Goal: Task Accomplishment & Management: Complete application form

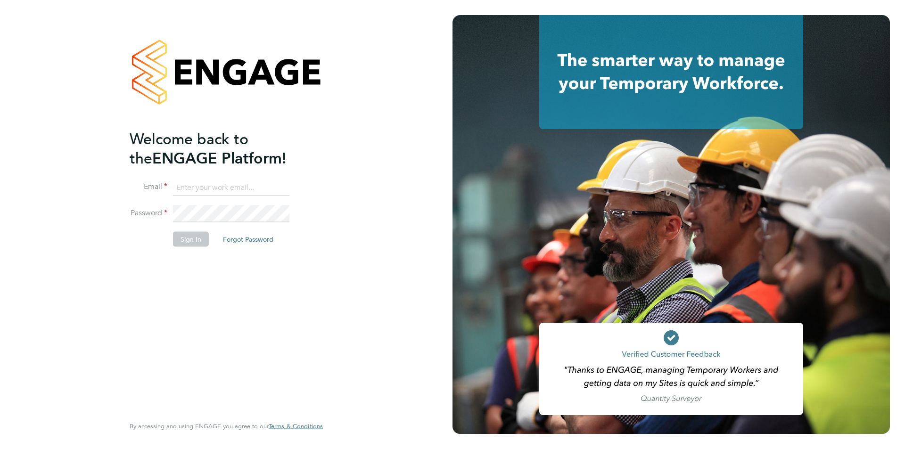
type input "[EMAIL_ADDRESS][DOMAIN_NAME]"
click at [185, 244] on button "Sign In" at bounding box center [191, 238] width 36 height 15
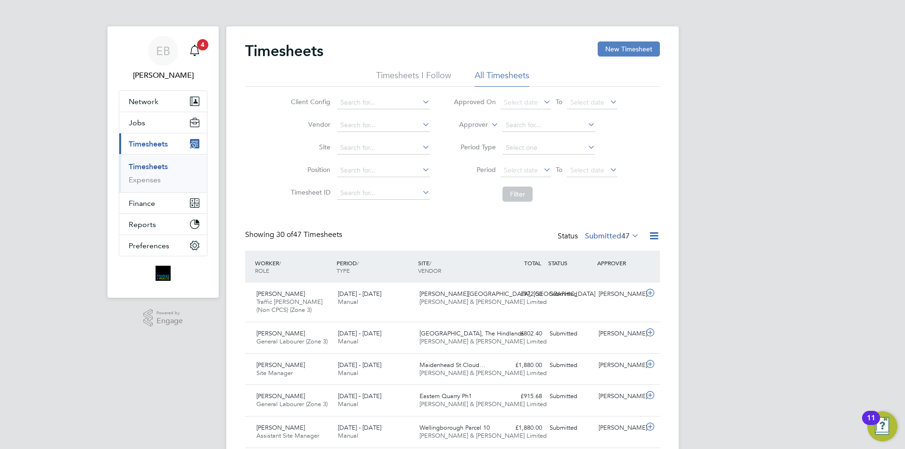
click at [614, 52] on button "New Timesheet" at bounding box center [629, 48] width 62 height 15
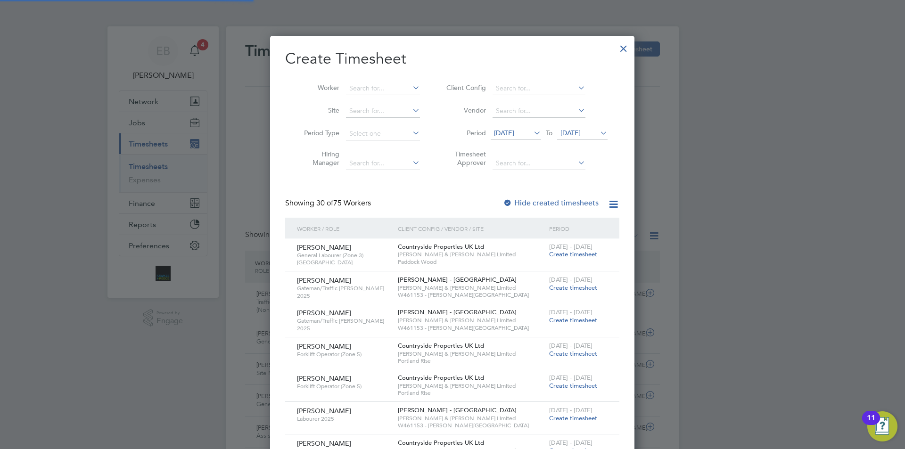
scroll to position [1323, 365]
click at [366, 91] on input at bounding box center [383, 88] width 74 height 13
click at [368, 106] on li "[PERSON_NAME]" at bounding box center [386, 101] width 82 height 13
type input "[PERSON_NAME]"
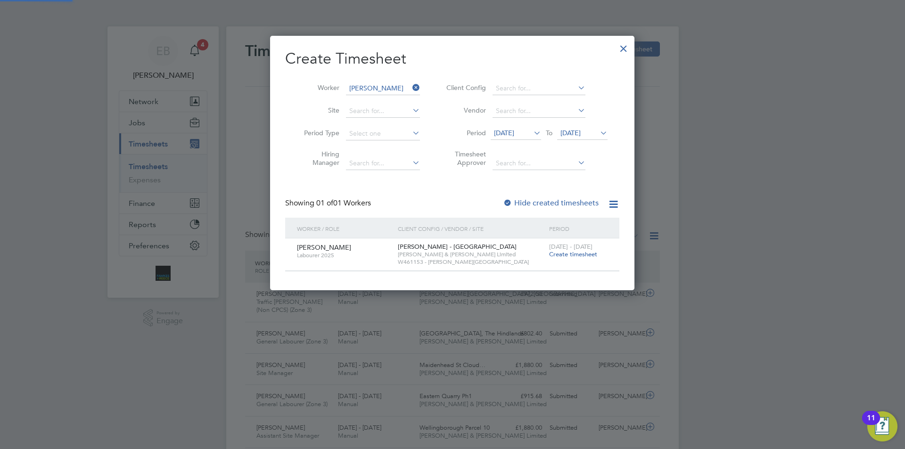
scroll to position [5, 5]
click at [514, 131] on span "[DATE]" at bounding box center [504, 133] width 20 height 8
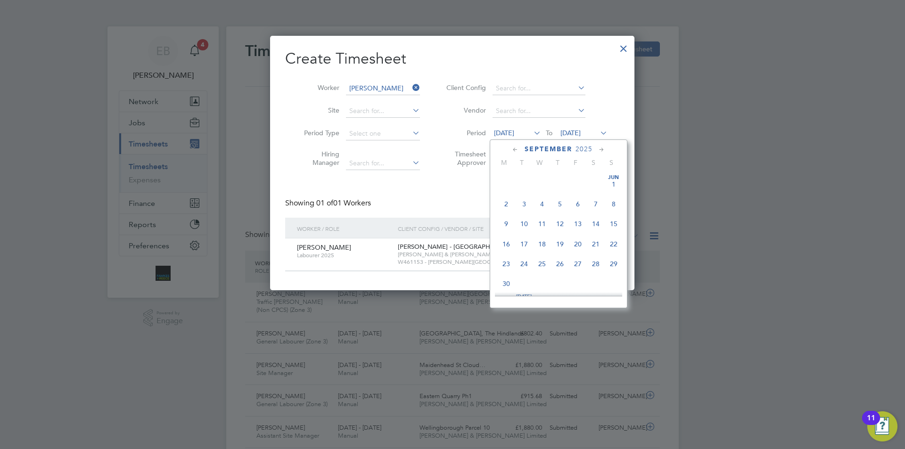
scroll to position [326, 0]
click at [506, 238] on span "22" at bounding box center [506, 236] width 18 height 18
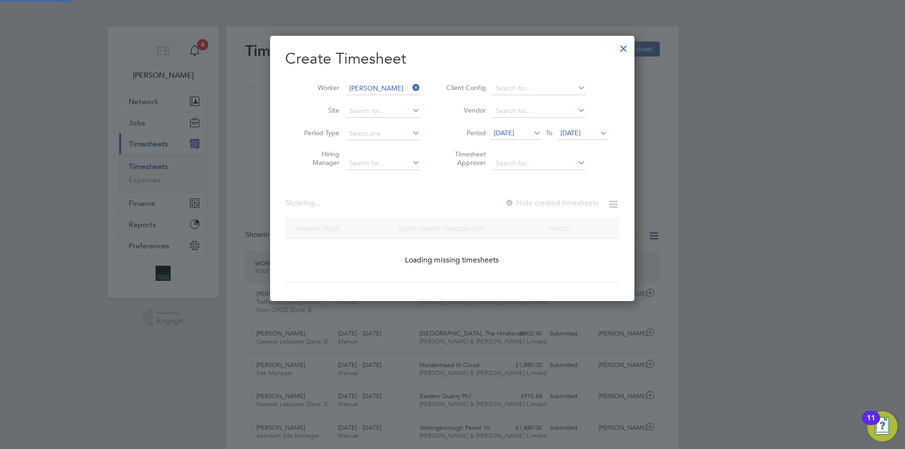
scroll to position [254, 365]
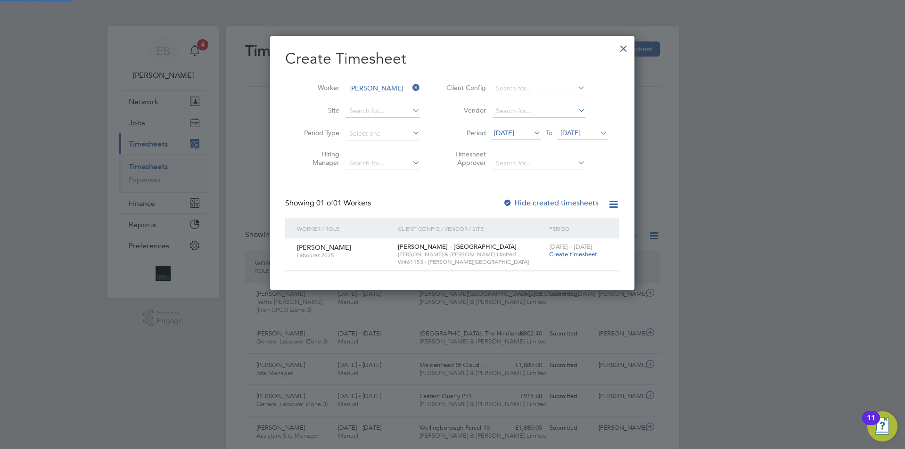
click at [569, 133] on span "[DATE]" at bounding box center [570, 133] width 20 height 8
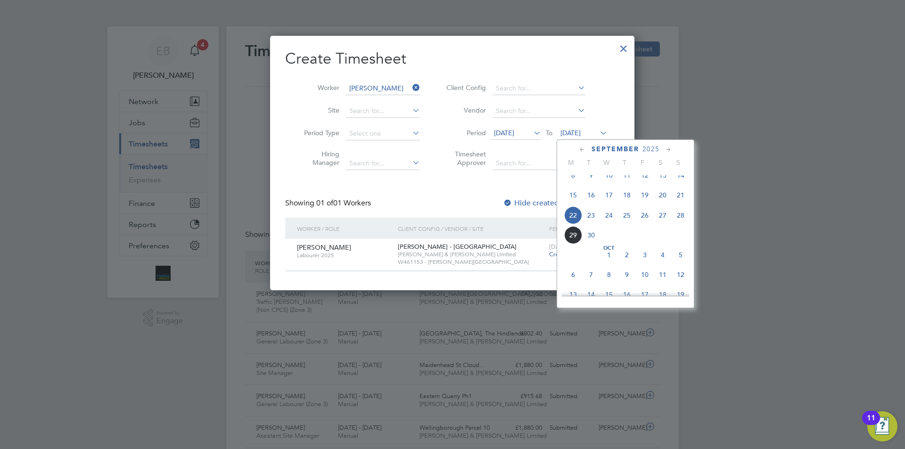
click at [674, 224] on span "28" at bounding box center [681, 215] width 18 height 18
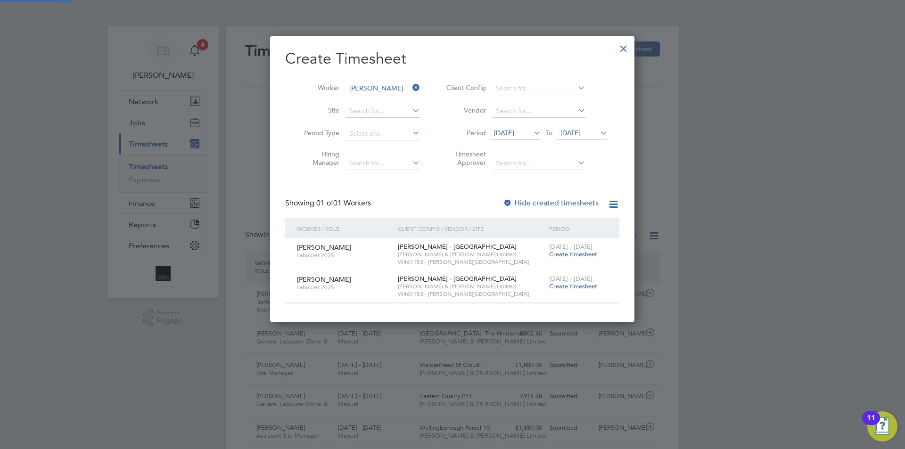
scroll to position [286, 365]
click at [563, 202] on label "Hide created timesheets" at bounding box center [551, 202] width 96 height 9
click at [572, 255] on span "Create timesheet" at bounding box center [573, 254] width 48 height 8
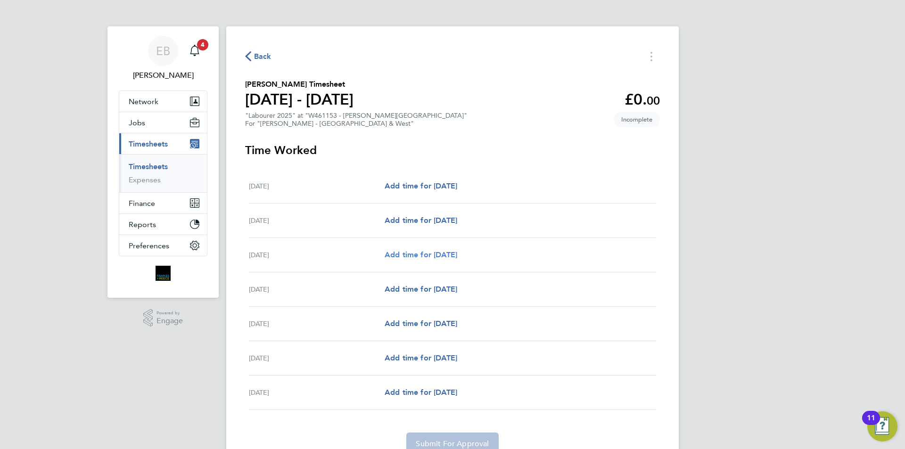
click at [450, 254] on span "Add time for [DATE]" at bounding box center [421, 254] width 73 height 9
select select "60"
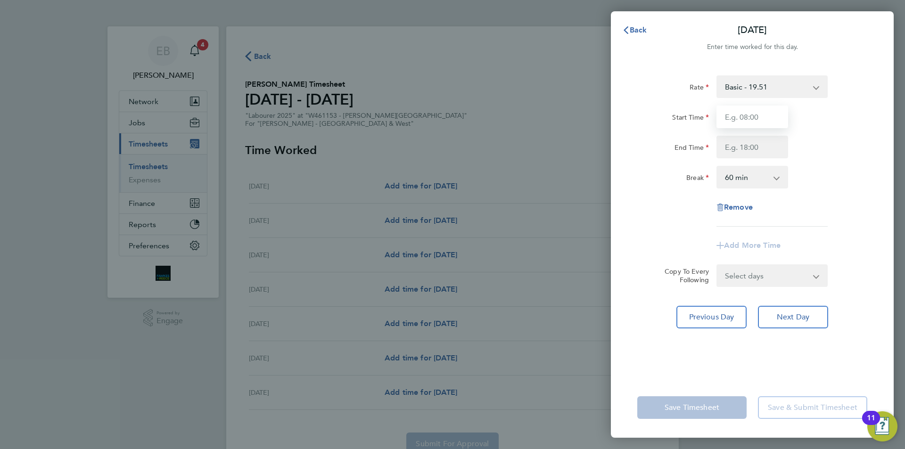
click at [772, 114] on input "Start Time" at bounding box center [752, 117] width 72 height 23
type input "07:30"
click at [758, 144] on input "End Time" at bounding box center [752, 147] width 72 height 23
type input "17:00"
click at [770, 180] on select "0 min 15 min 30 min 45 min 60 min 75 min 90 min" at bounding box center [746, 177] width 58 height 21
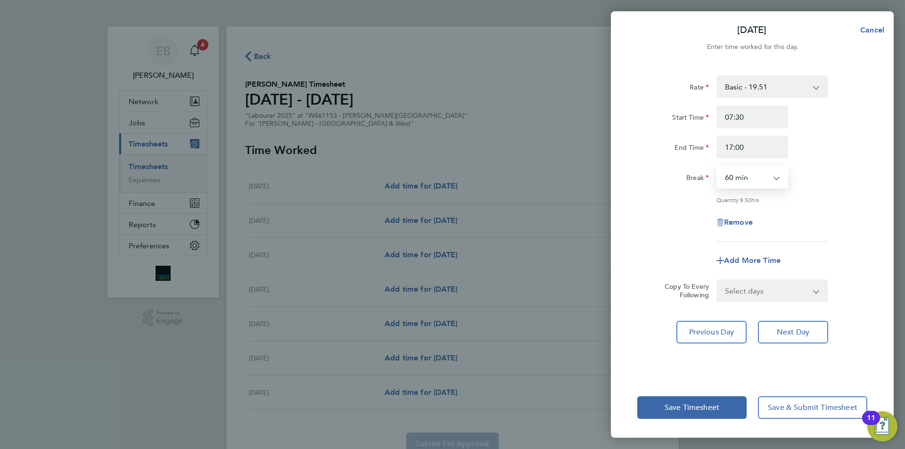
select select "30"
click at [717, 167] on select "0 min 15 min 30 min 45 min 60 min 75 min 90 min" at bounding box center [746, 177] width 58 height 21
click at [786, 203] on div "Rate Basic - 19.51 Overtime - 28.12 Overtime 2 - 36.73 Start Time 07:30 End Tim…" at bounding box center [752, 158] width 230 height 166
click at [784, 334] on span "Next Day" at bounding box center [793, 332] width 33 height 9
select select "60"
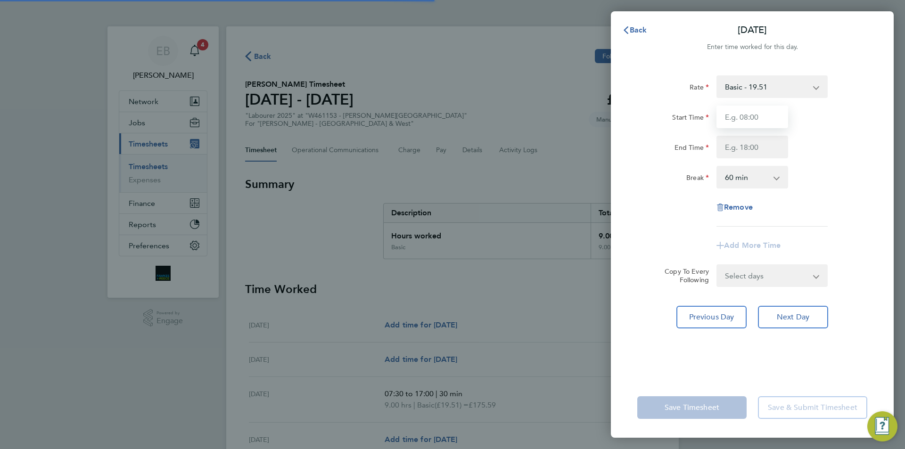
click at [740, 116] on input "Start Time" at bounding box center [752, 117] width 72 height 23
type input "07:30"
click at [738, 137] on input "End Time" at bounding box center [752, 147] width 72 height 23
type input "17:30"
click at [743, 177] on select "0 min 15 min 30 min 45 min 60 min 75 min 90 min" at bounding box center [746, 177] width 58 height 21
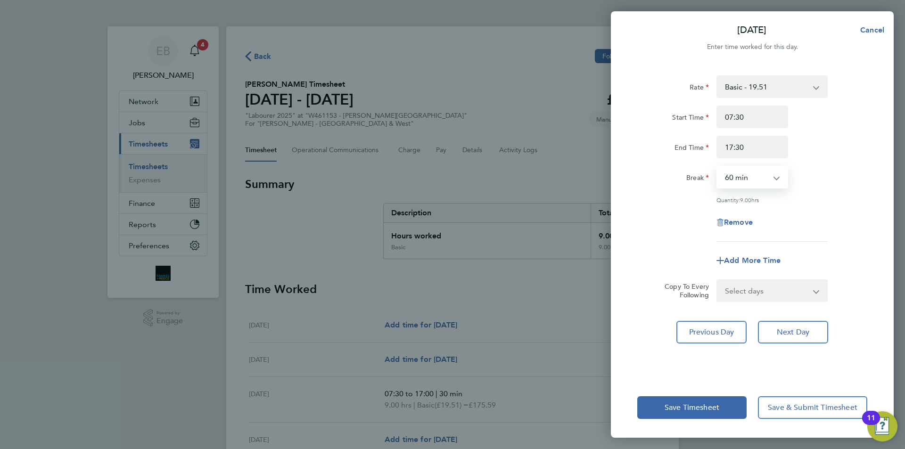
select select "30"
click at [717, 167] on select "0 min 15 min 30 min 45 min 60 min 75 min 90 min" at bounding box center [746, 177] width 58 height 21
drag, startPoint x: 759, startPoint y: 147, endPoint x: 639, endPoint y: 142, distance: 120.3
click at [639, 142] on div "End Time 17:30" at bounding box center [752, 147] width 238 height 23
type input "17:00"
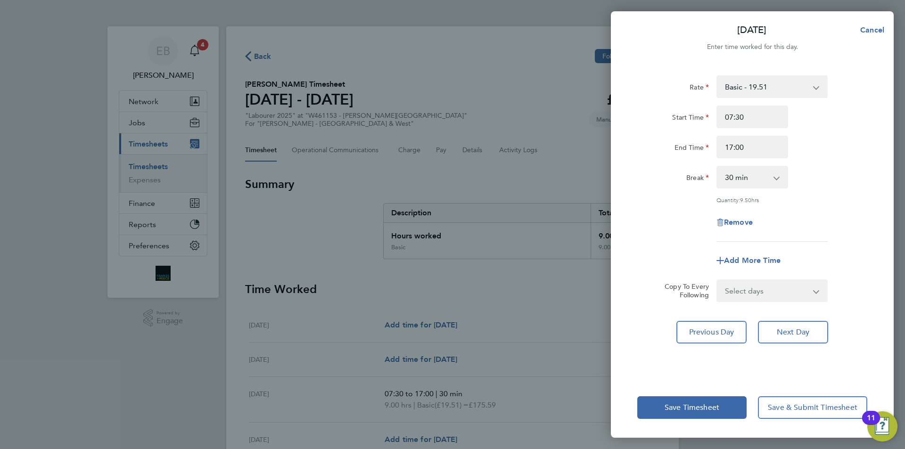
click at [780, 188] on div "Rate Basic - 19.51 Overtime - 28.12 Overtime 2 - 36.73 Start Time 07:30 End Tim…" at bounding box center [752, 158] width 230 height 166
click at [789, 196] on div "Rate Basic - 19.51 Overtime - 28.12 Overtime 2 - 36.73 Start Time 07:30 End Tim…" at bounding box center [752, 158] width 230 height 166
click at [730, 321] on button "Previous Day" at bounding box center [711, 332] width 70 height 23
select select "30"
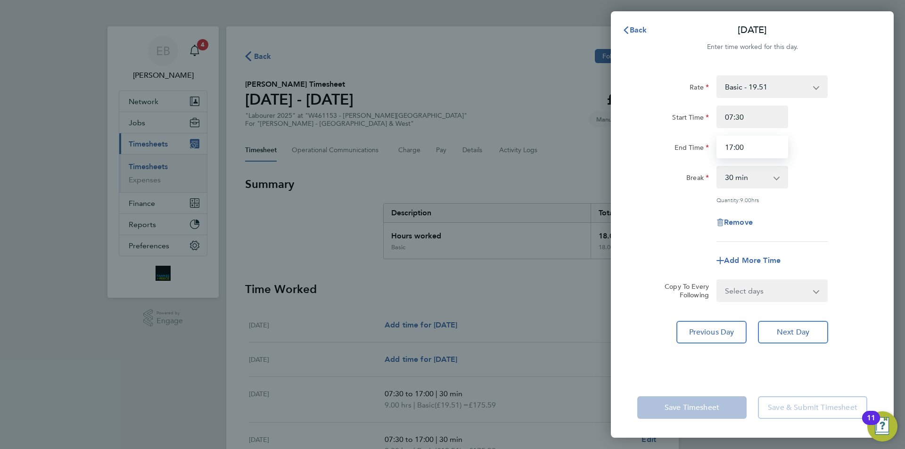
click at [753, 151] on input "17:00" at bounding box center [752, 147] width 72 height 23
click at [793, 318] on div "Rate Basic - 19.51 Overtime - 28.12 Overtime 2 - 36.73 Start Time 07:30 End Tim…" at bounding box center [752, 220] width 283 height 313
click at [797, 328] on span "Next Day" at bounding box center [793, 332] width 33 height 9
select select "30"
click at [789, 328] on span "Next Day" at bounding box center [793, 332] width 33 height 9
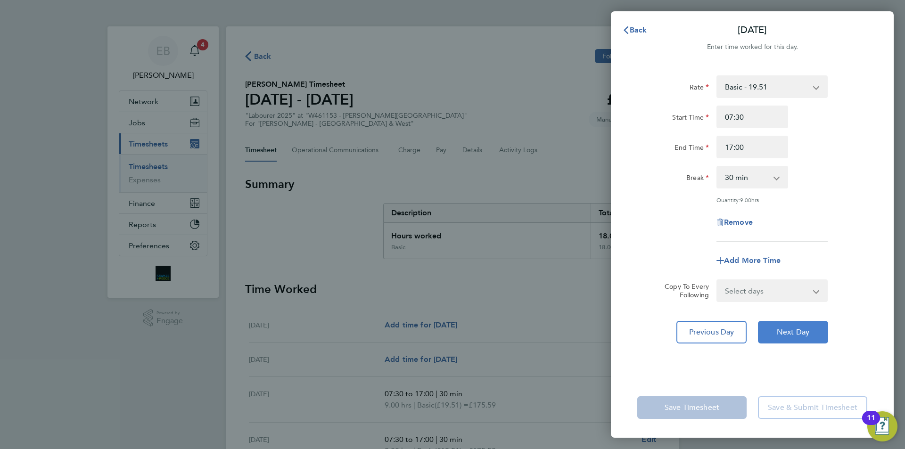
select select "60"
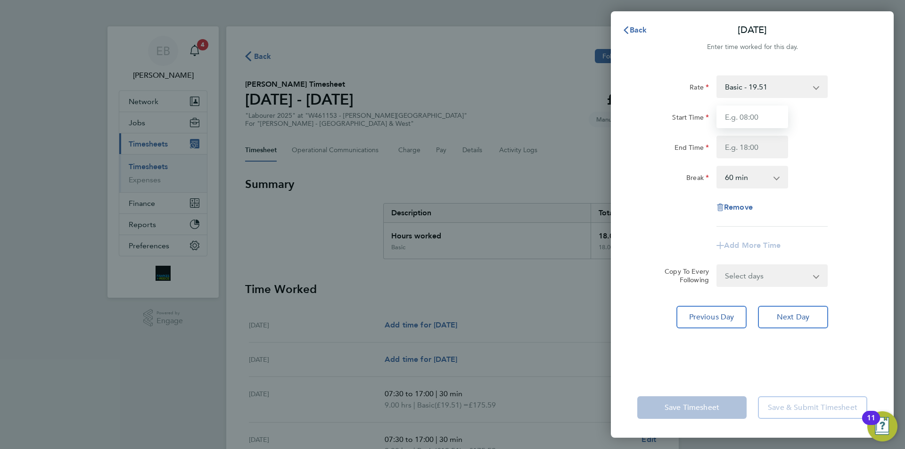
click at [763, 115] on input "Start Time" at bounding box center [752, 117] width 72 height 23
type input "07:30"
click at [757, 150] on input "End Time" at bounding box center [752, 147] width 72 height 23
type input "17:00"
click at [758, 181] on select "0 min 15 min 30 min 45 min 60 min 75 min 90 min" at bounding box center [746, 177] width 58 height 21
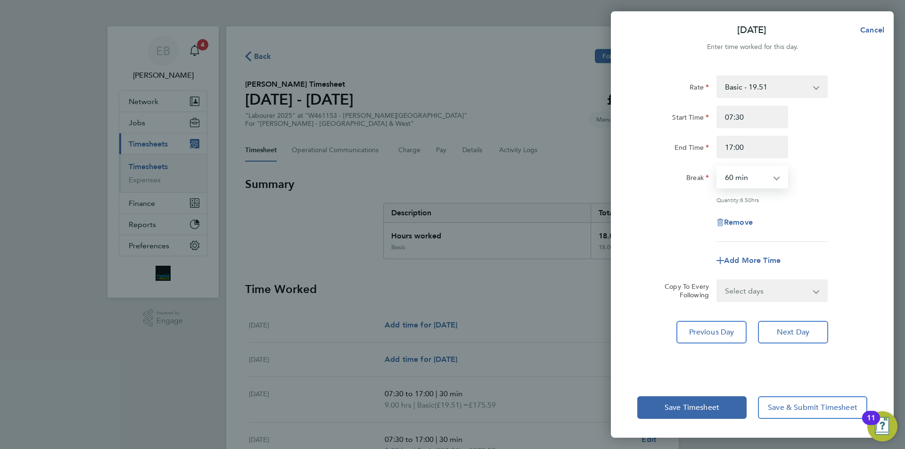
select select "30"
click at [717, 167] on select "0 min 15 min 30 min 45 min 60 min 75 min 90 min" at bounding box center [746, 177] width 58 height 21
click at [798, 208] on div "Rate Basic - 19.51 Overtime - 28.12 Overtime 2 - 36.73 Start Time 07:30 End Tim…" at bounding box center [752, 158] width 230 height 166
click at [774, 324] on button "Next Day" at bounding box center [793, 332] width 70 height 23
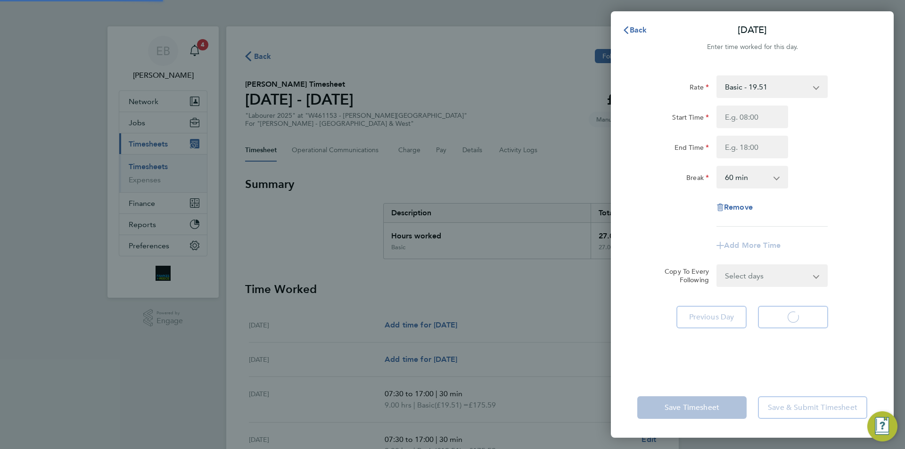
select select "60"
click at [740, 123] on input "Start Time" at bounding box center [752, 117] width 72 height 23
type input "07:30"
click at [743, 143] on input "End Time" at bounding box center [752, 147] width 72 height 23
type input "17:00"
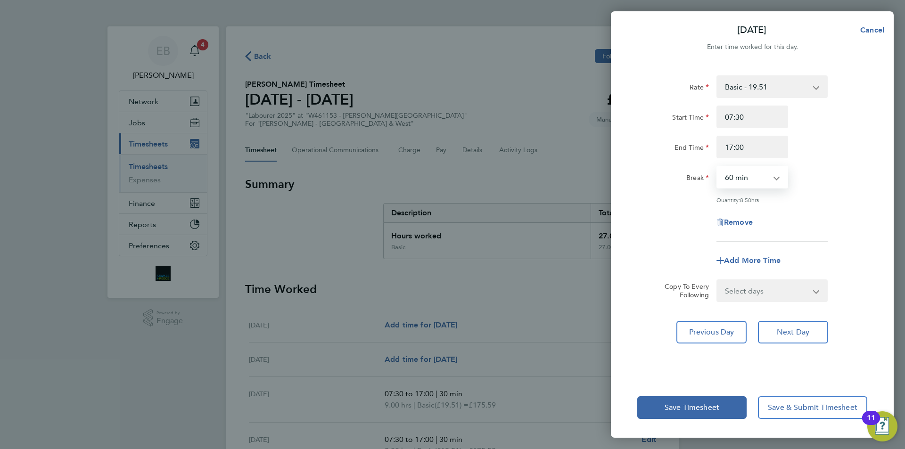
click at [739, 178] on select "0 min 15 min 30 min 45 min 60 min 75 min 90 min" at bounding box center [746, 177] width 58 height 21
select select "30"
click at [717, 167] on select "0 min 15 min 30 min 45 min 60 min 75 min 90 min" at bounding box center [746, 177] width 58 height 21
click at [776, 207] on div "Rate Basic - 19.51 Overtime - 28.12 Overtime 2 - 36.73 Start Time 07:30 End Tim…" at bounding box center [752, 158] width 230 height 166
click at [772, 324] on button "Next Day" at bounding box center [793, 332] width 70 height 23
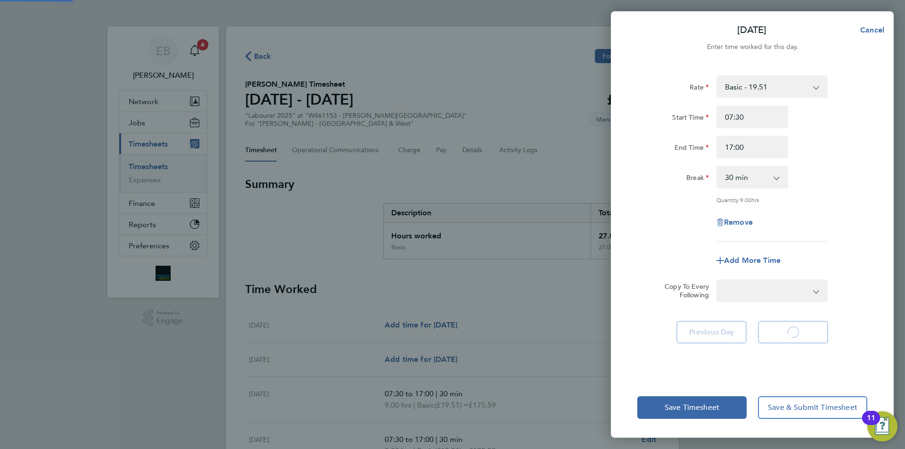
select select "60"
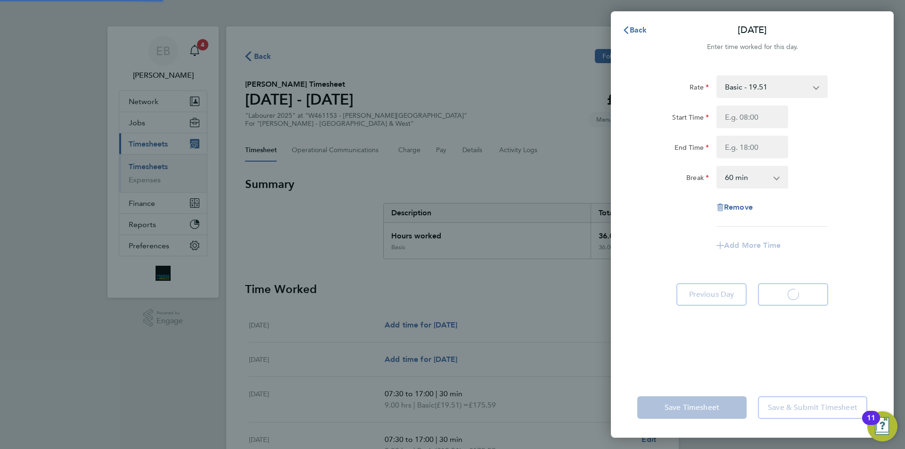
select select "60"
click at [744, 104] on div "Rate Basic - 19.51 Overtime - 28.12 Overtime 2 - 36.73 Start Time End Time Brea…" at bounding box center [752, 150] width 230 height 151
click at [739, 113] on input "Start Time" at bounding box center [752, 117] width 72 height 23
type input "07:30"
click at [736, 148] on input "End Time" at bounding box center [752, 147] width 72 height 23
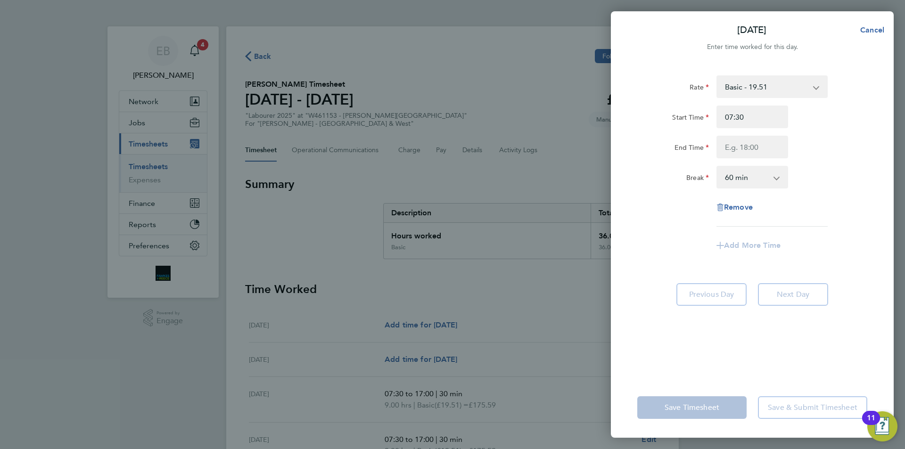
click at [749, 186] on select "0 min 15 min 30 min 45 min 60 min 75 min 90 min" at bounding box center [746, 177] width 58 height 21
select select "30"
click at [717, 167] on select "0 min 15 min 30 min 45 min 60 min 75 min 90 min" at bounding box center [746, 177] width 58 height 21
click at [762, 147] on input "End Time" at bounding box center [752, 147] width 72 height 23
click at [823, 164] on div "Rate Basic - 19.51 Overtime - 28.12 Overtime 2 - 36.73 Start Time 07:30 End Tim…" at bounding box center [752, 150] width 230 height 151
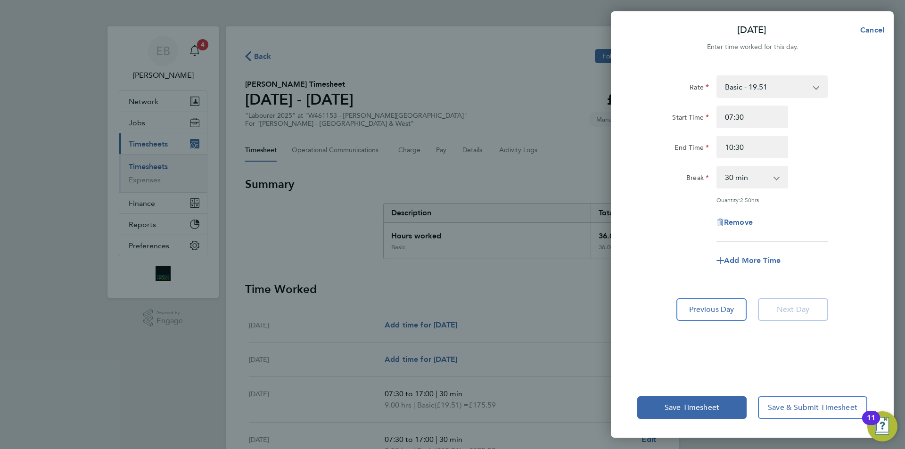
click at [825, 163] on div "Rate Basic - 19.51 Overtime - 28.12 Overtime 2 - 36.73 Start Time 07:30 End Tim…" at bounding box center [752, 158] width 230 height 166
drag, startPoint x: 771, startPoint y: 143, endPoint x: 451, endPoint y: 111, distance: 321.5
click at [451, 111] on div "[DATE] Cancel Enter time worked for this day. Rate Basic - 19.51 Overtime - 28.…" at bounding box center [452, 224] width 905 height 449
type input "11:00"
click at [838, 181] on div "Break 0 min 15 min 30 min 45 min 60 min 75 min 90 min" at bounding box center [752, 177] width 238 height 23
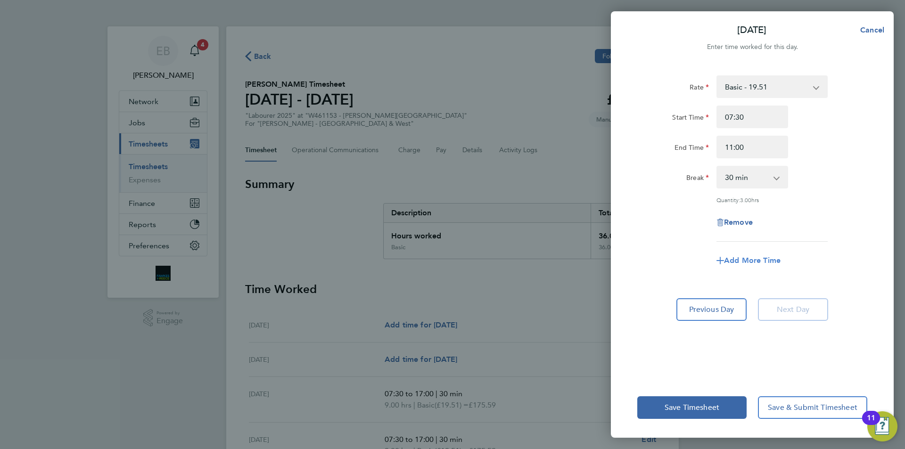
click at [751, 259] on span "Add More Time" at bounding box center [752, 260] width 57 height 9
select select "null"
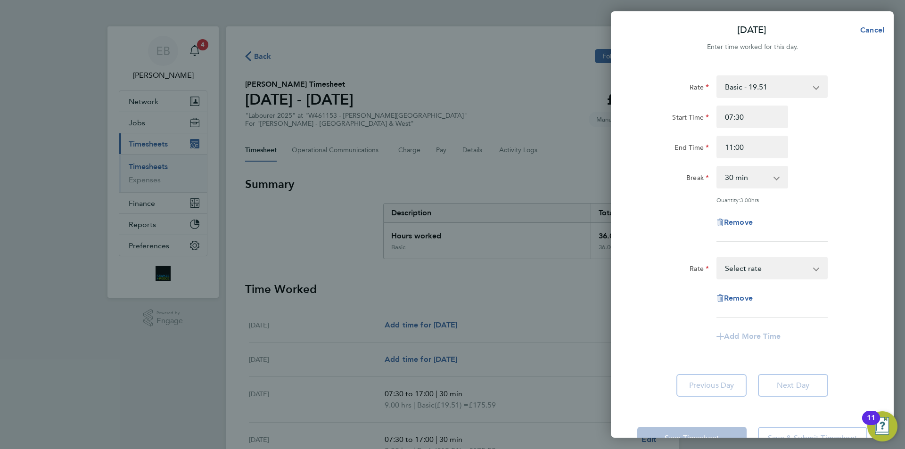
click at [767, 270] on select "Basic - 19.51 Overtime - 28.12 Overtime 2 - 36.73 Select rate" at bounding box center [766, 268] width 98 height 21
select select "60"
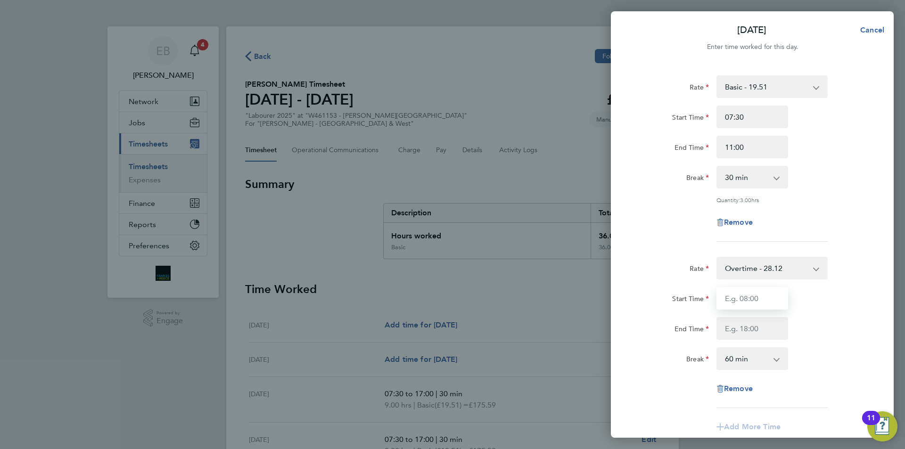
click at [762, 297] on input "Start Time" at bounding box center [752, 298] width 72 height 23
type input "11:00"
click at [750, 337] on input "End Time" at bounding box center [752, 328] width 72 height 23
click at [744, 339] on div "Rate Overtime - 28.12 Basic - 19.51 Overtime 2 - 36.73 Start Time 11:00 End Tim…" at bounding box center [752, 332] width 230 height 151
type input "17:00"
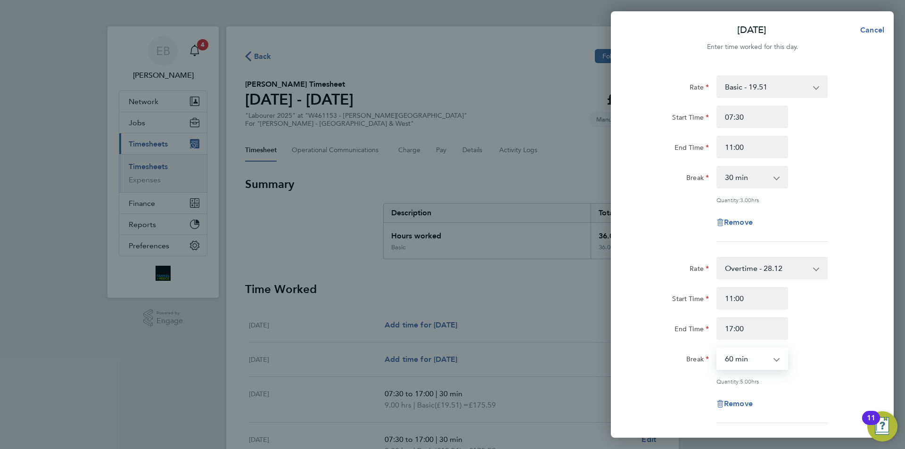
click at [746, 356] on select "0 min 15 min 30 min 45 min 60 min 75 min 90 min" at bounding box center [746, 358] width 58 height 21
select select "0"
click at [717, 348] on select "0 min 15 min 30 min 45 min 60 min 75 min 90 min" at bounding box center [746, 358] width 58 height 21
click at [810, 313] on div "Start Time 11:00 End Time 17:00" at bounding box center [752, 313] width 238 height 53
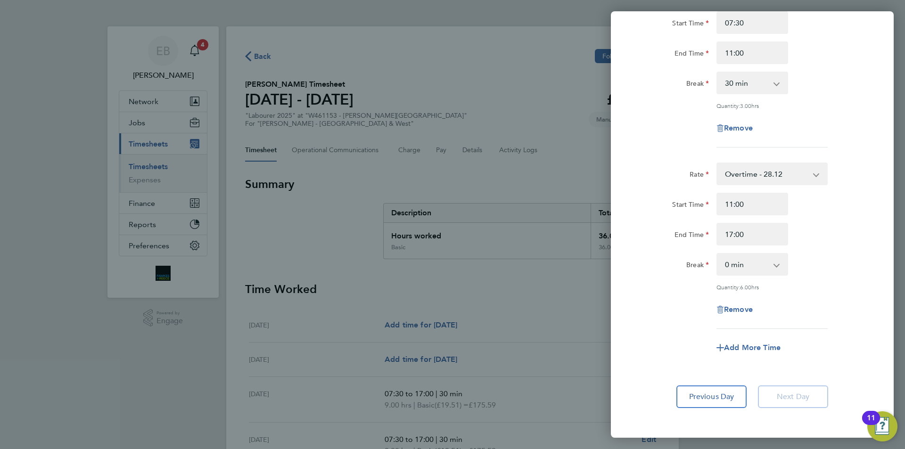
scroll to position [134, 0]
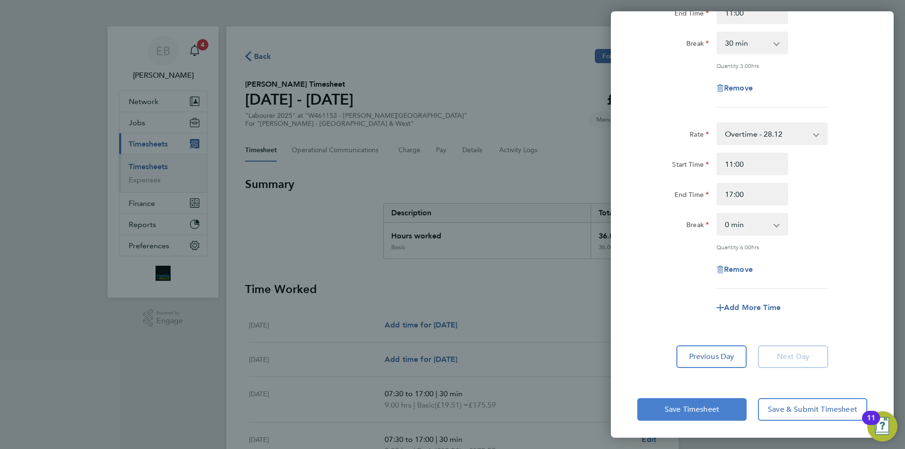
click at [723, 410] on button "Save Timesheet" at bounding box center [691, 409] width 109 height 23
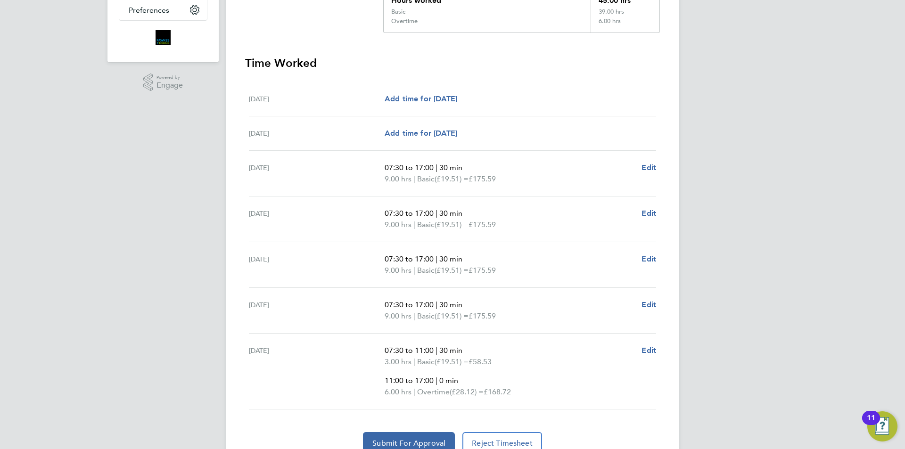
scroll to position [279, 0]
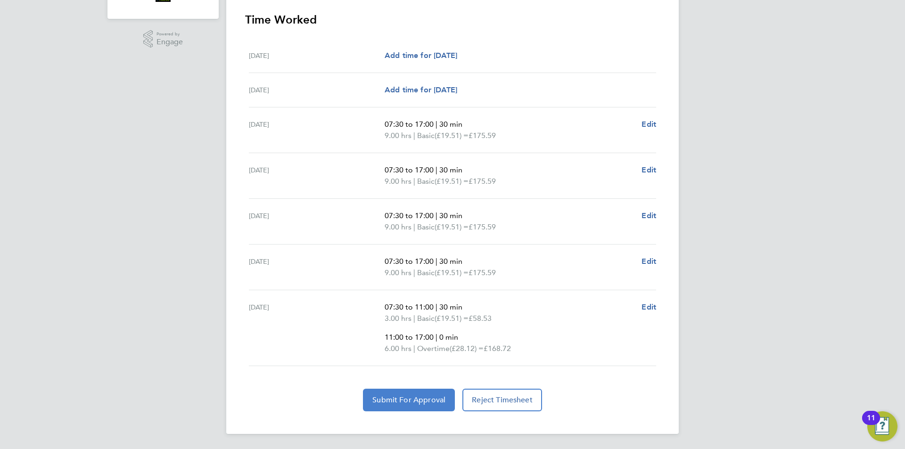
click at [434, 402] on span "Submit For Approval" at bounding box center [408, 399] width 73 height 9
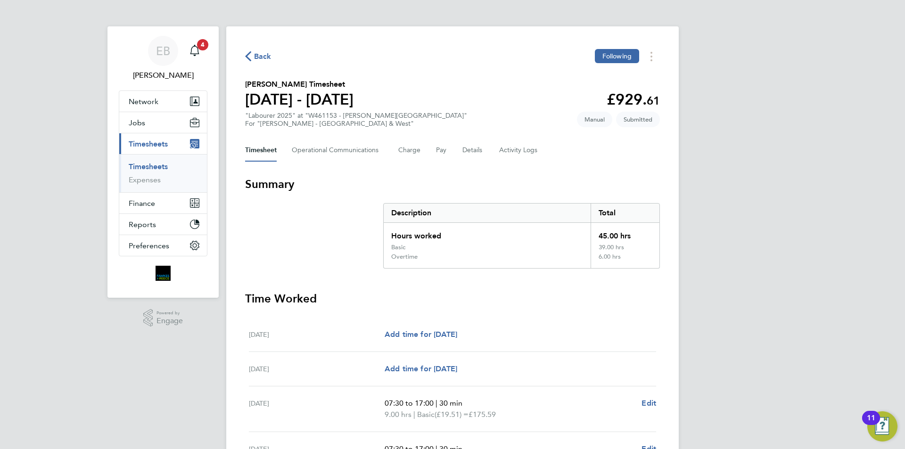
click at [257, 57] on span "Back" at bounding box center [262, 56] width 17 height 11
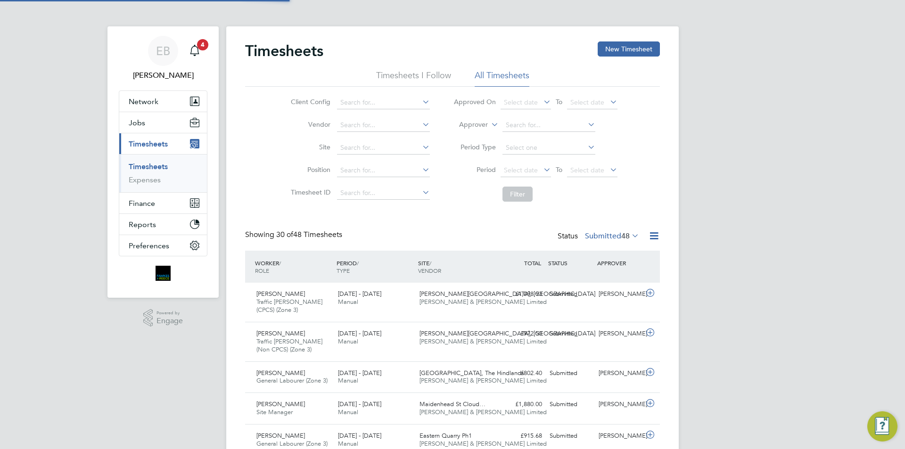
scroll to position [24, 82]
click at [626, 53] on button "New Timesheet" at bounding box center [629, 48] width 62 height 15
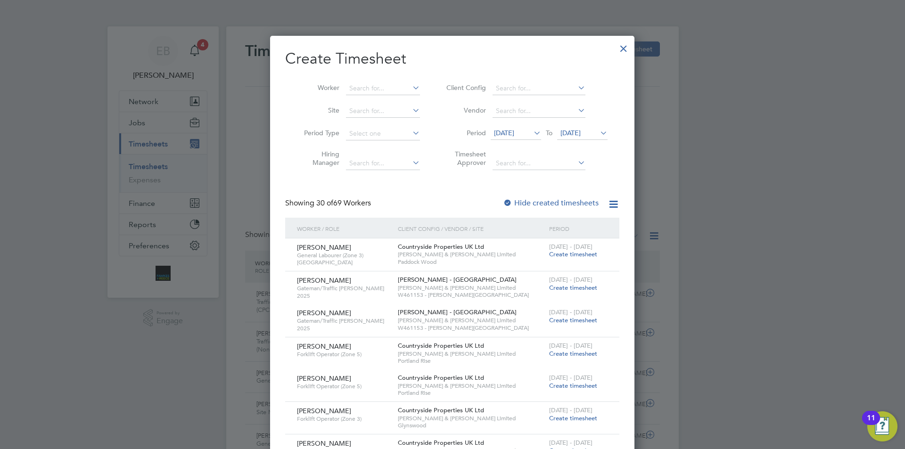
click at [623, 53] on div at bounding box center [623, 46] width 17 height 17
